Goal: Task Accomplishment & Management: Manage account settings

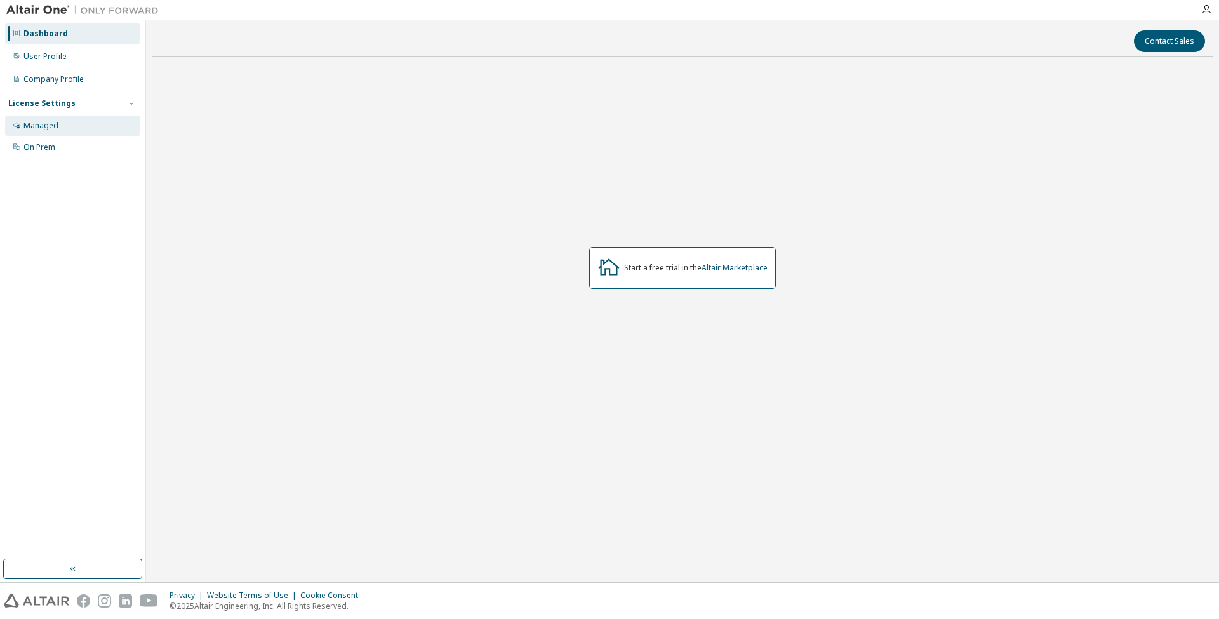
click at [56, 131] on div "Managed" at bounding box center [72, 126] width 135 height 20
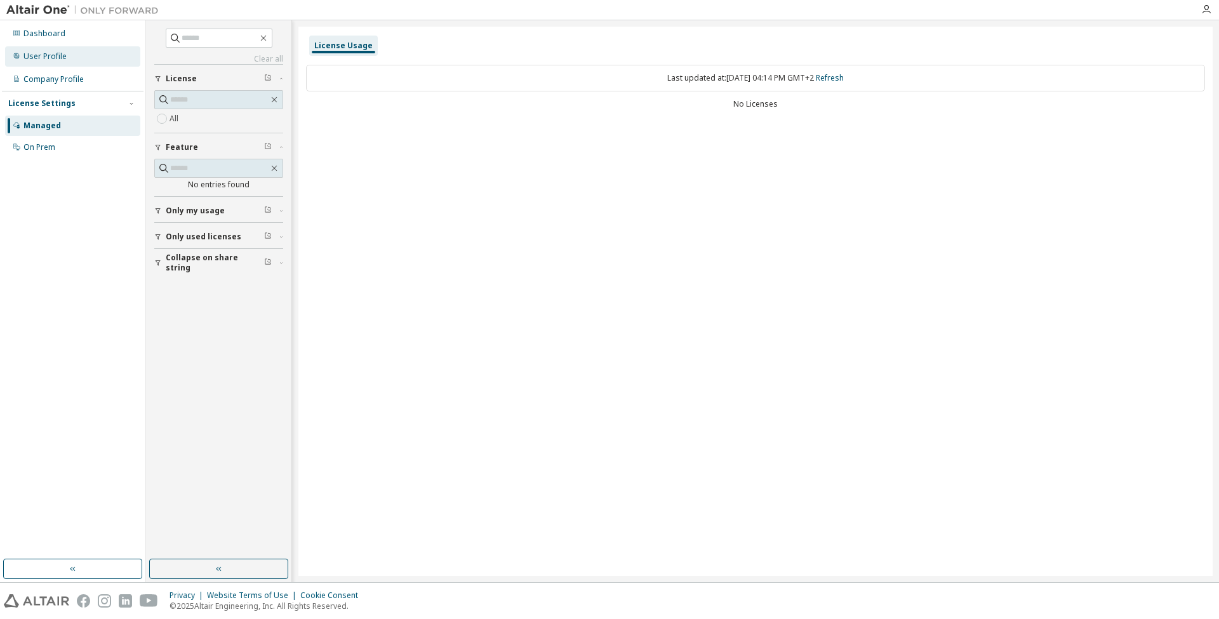
click at [60, 48] on div "User Profile" at bounding box center [72, 56] width 135 height 20
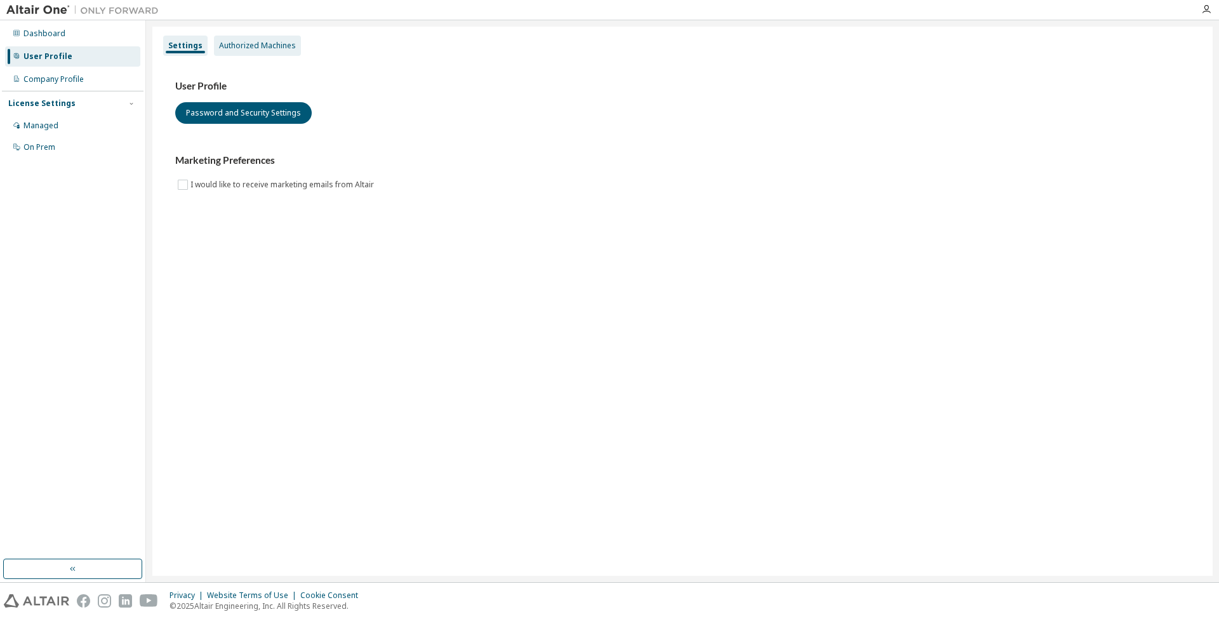
click at [235, 42] on div "Authorized Machines" at bounding box center [257, 46] width 77 height 10
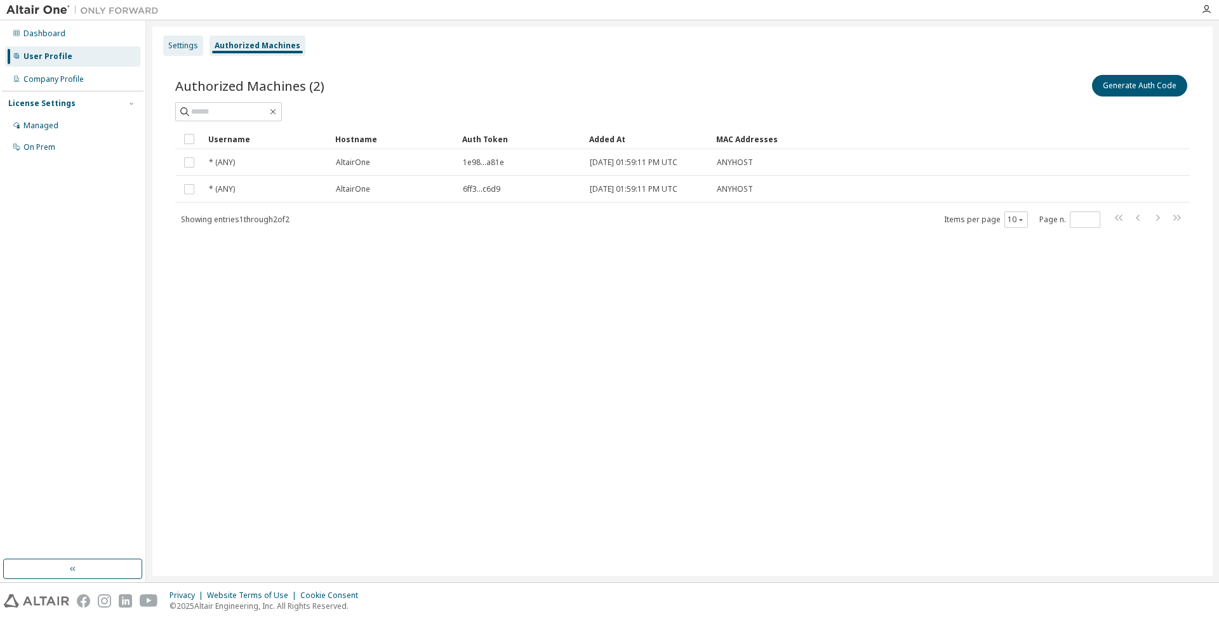
click at [185, 44] on div "Settings" at bounding box center [183, 46] width 30 height 10
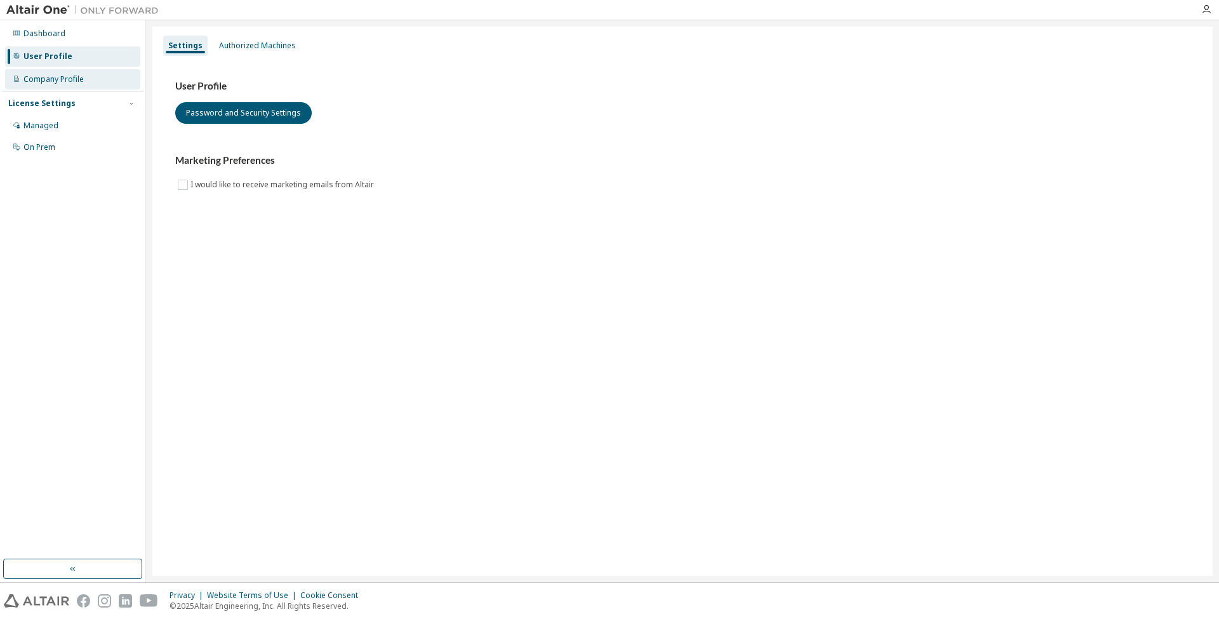
click at [54, 76] on div "Company Profile" at bounding box center [53, 79] width 60 height 10
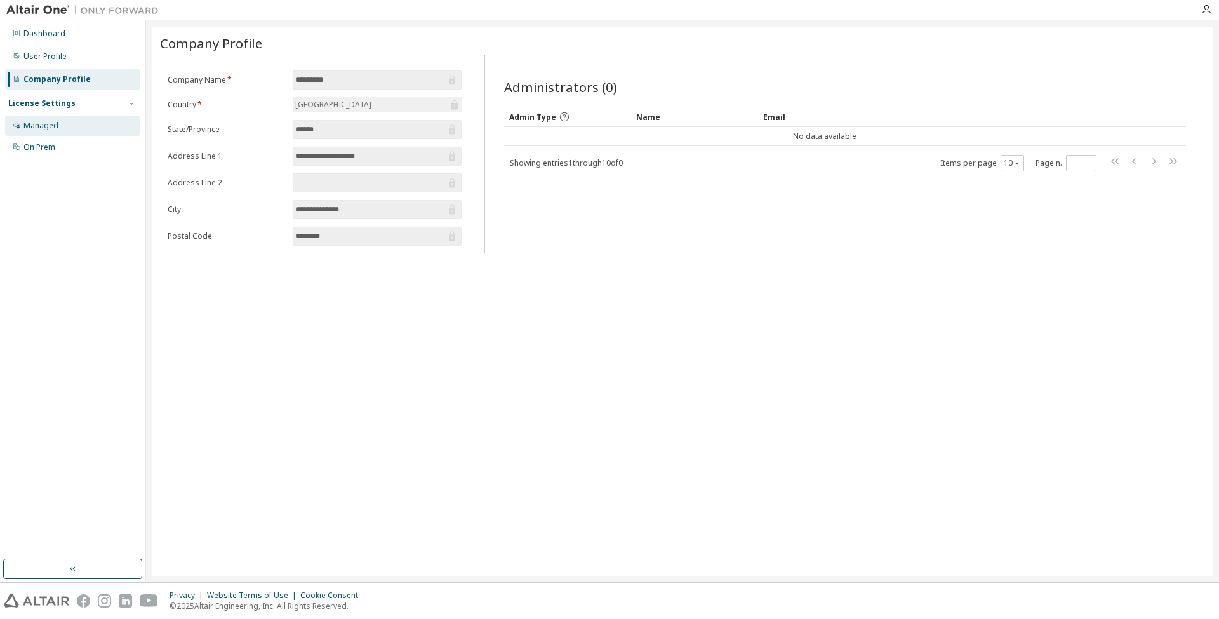
click at [51, 125] on div "Managed" at bounding box center [40, 126] width 35 height 10
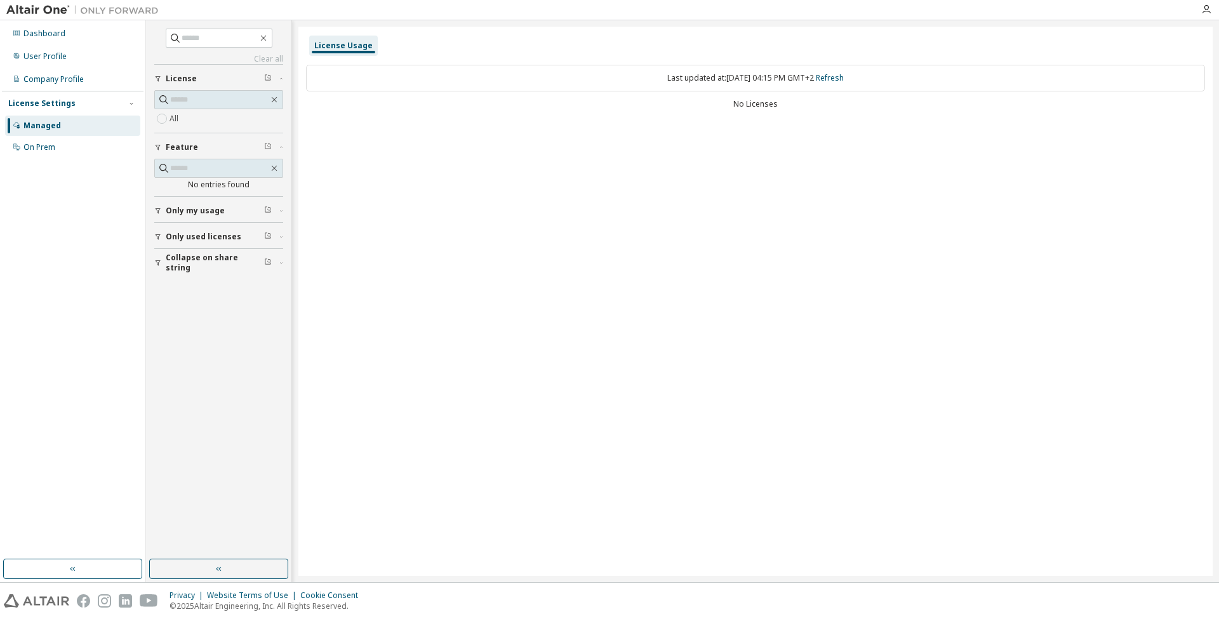
click at [175, 119] on label "All" at bounding box center [174, 118] width 11 height 15
